Goal: Information Seeking & Learning: Learn about a topic

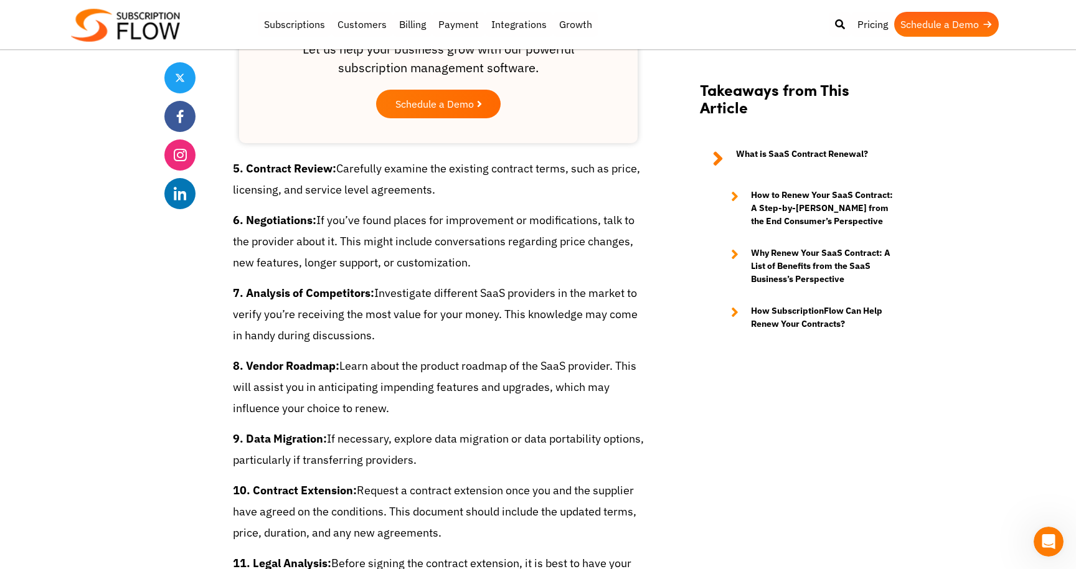
scroll to position [1744, 0]
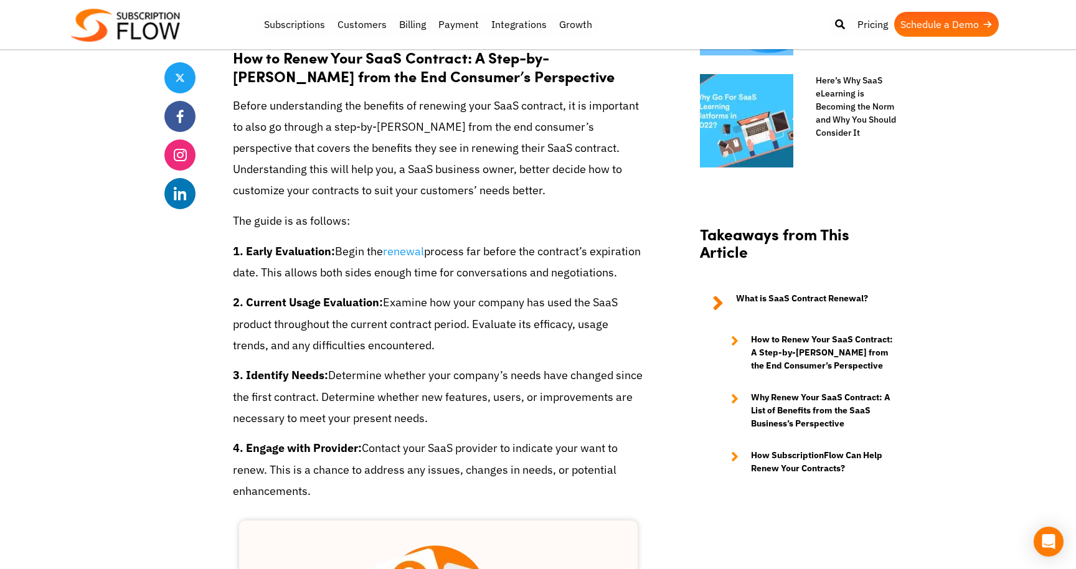
scroll to position [997, 0]
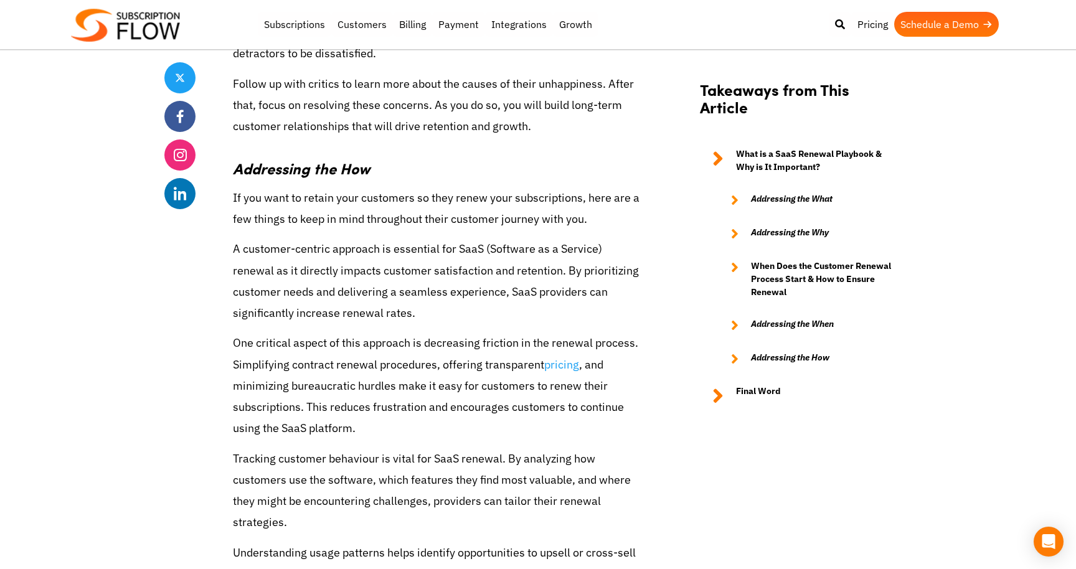
scroll to position [3687, 0]
